Goal: Information Seeking & Learning: Learn about a topic

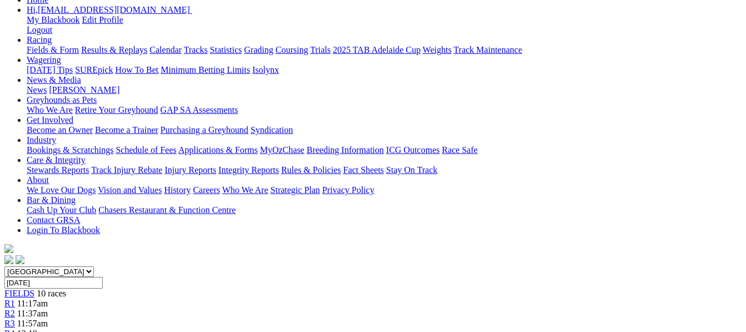
scroll to position [156, 0]
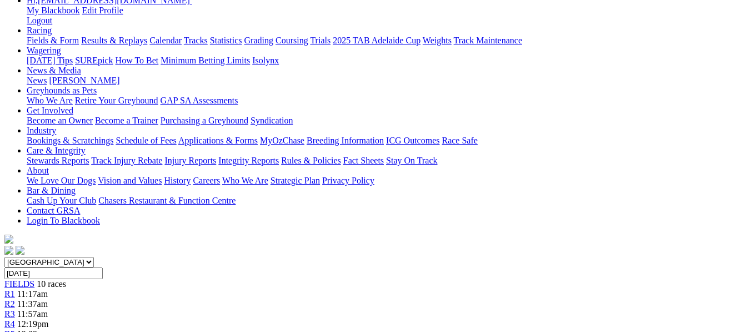
click at [15, 329] on span "R5" at bounding box center [9, 333] width 11 height 9
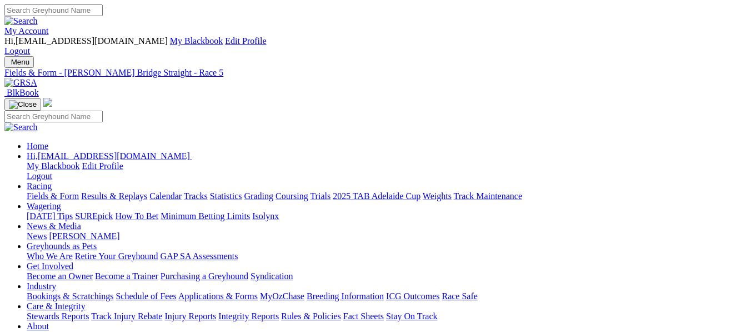
click at [103, 14] on input "Search" at bounding box center [53, 10] width 98 height 12
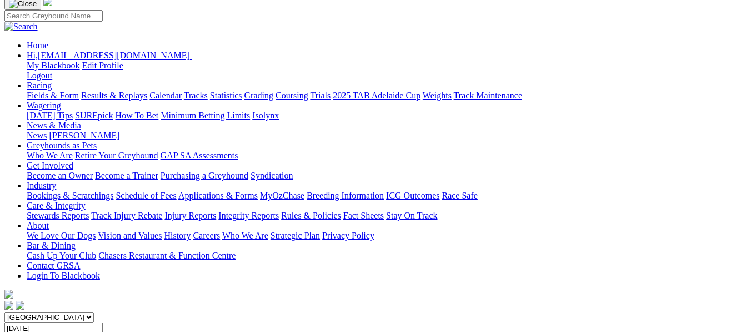
scroll to position [82, 0]
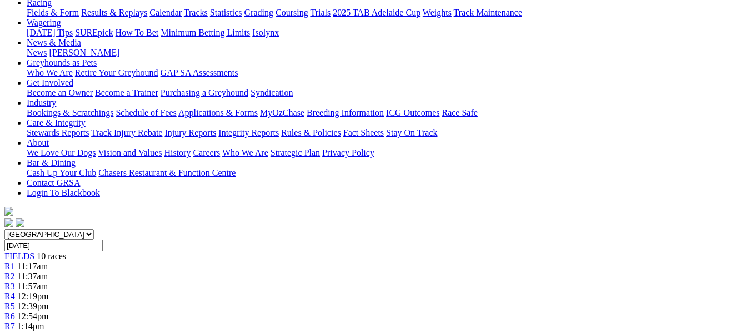
scroll to position [185, 0]
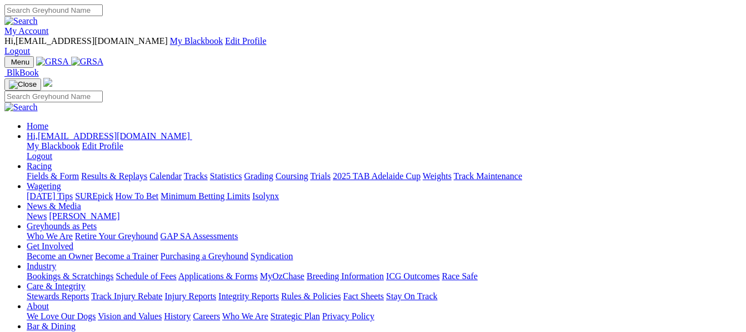
click at [52, 161] on link "Racing" at bounding box center [39, 165] width 25 height 9
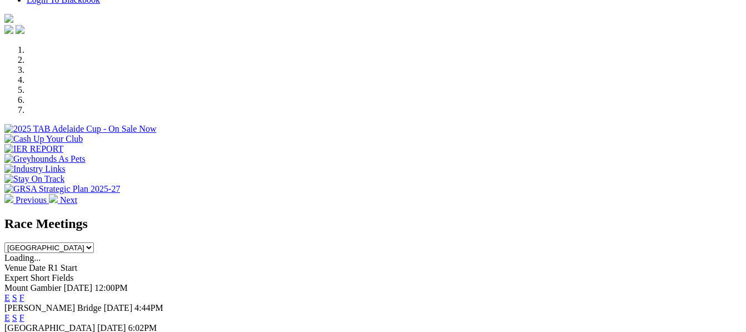
scroll to position [402, 0]
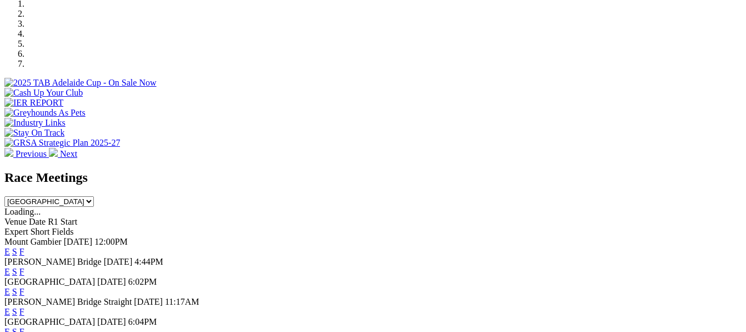
click at [24, 307] on link "F" at bounding box center [21, 311] width 5 height 9
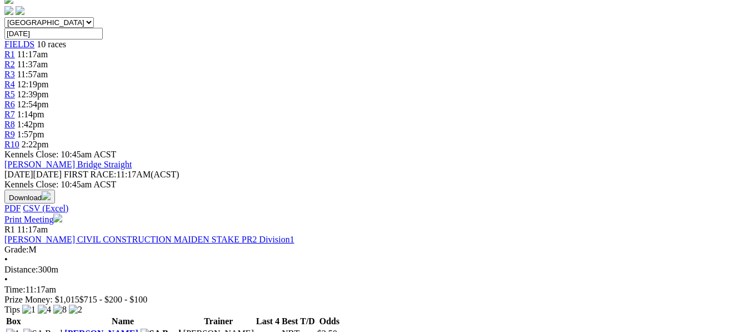
scroll to position [399, 0]
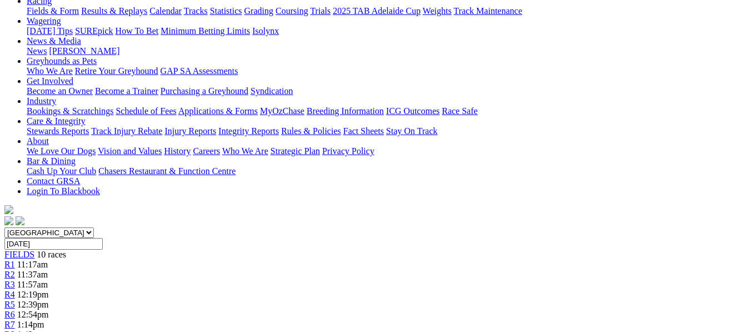
scroll to position [131, 0]
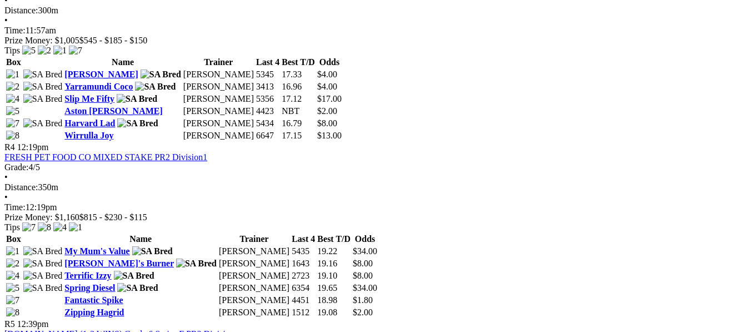
scroll to position [1023, 0]
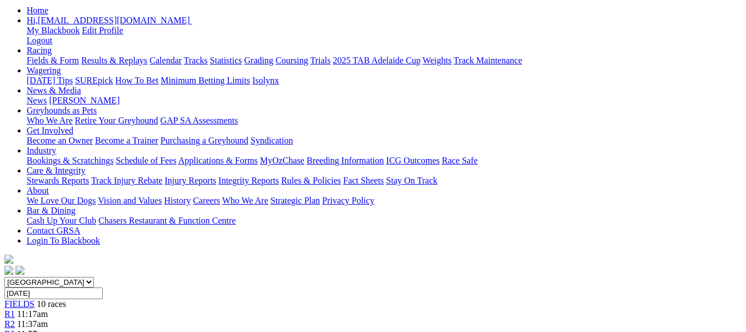
scroll to position [124, 0]
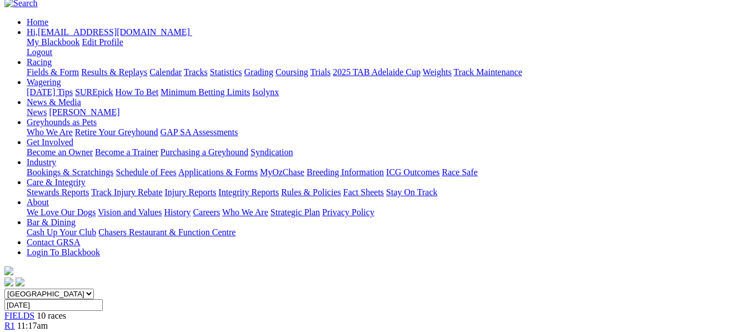
click at [63, 311] on div "FIELDS 10 races" at bounding box center [372, 316] width 737 height 10
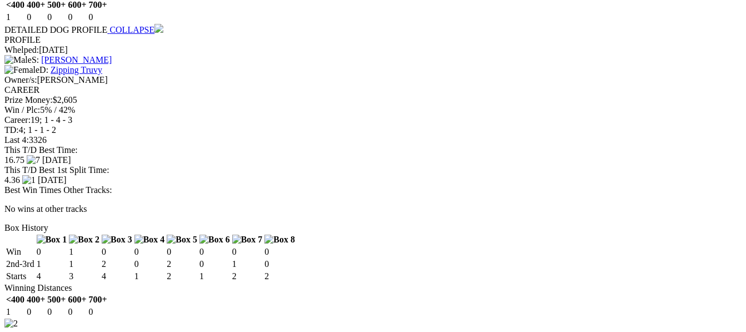
scroll to position [1311, 0]
